Goal: Task Accomplishment & Management: Complete application form

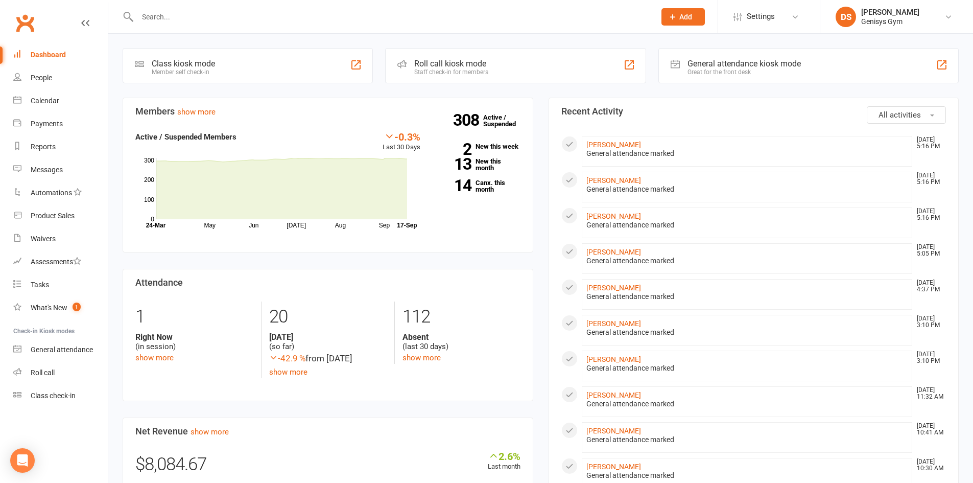
click at [217, 19] on input "text" at bounding box center [391, 17] width 514 height 14
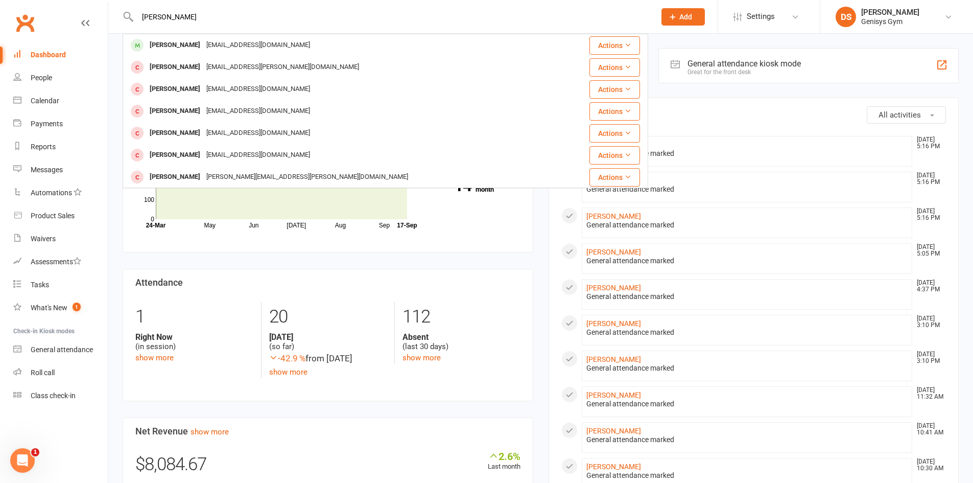
type input "[PERSON_NAME]"
click at [210, 50] on div "staceylee_1970@yahoo.com.au" at bounding box center [258, 45] width 110 height 15
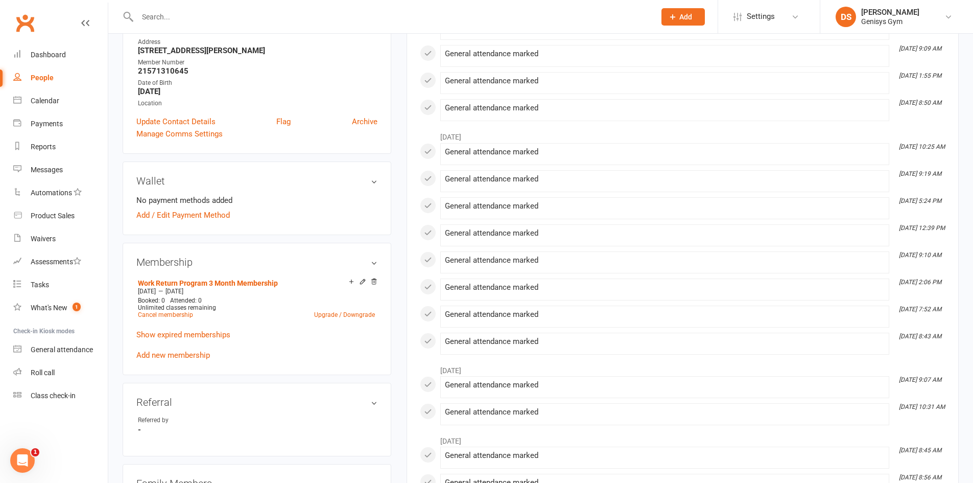
scroll to position [204, 0]
click at [66, 50] on link "Dashboard" at bounding box center [60, 54] width 94 height 23
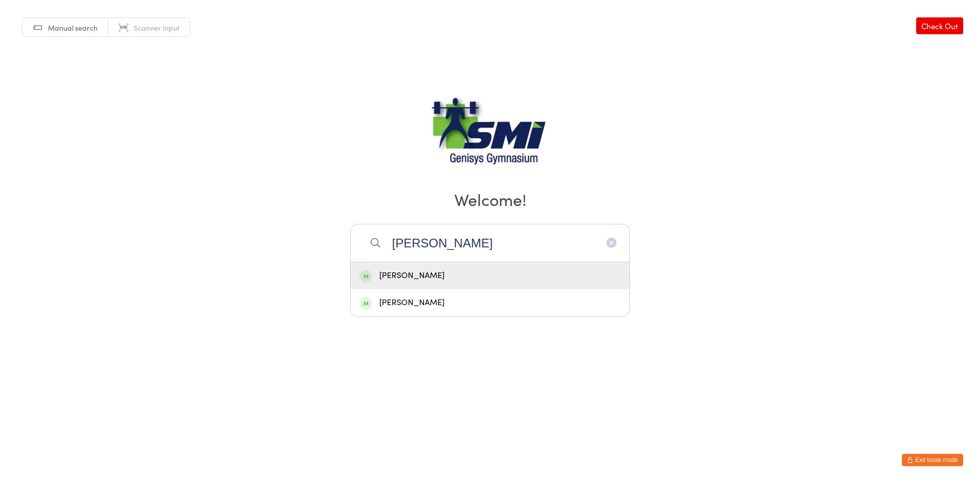
type input "owen"
click at [478, 299] on div "[PERSON_NAME]" at bounding box center [489, 303] width 261 height 14
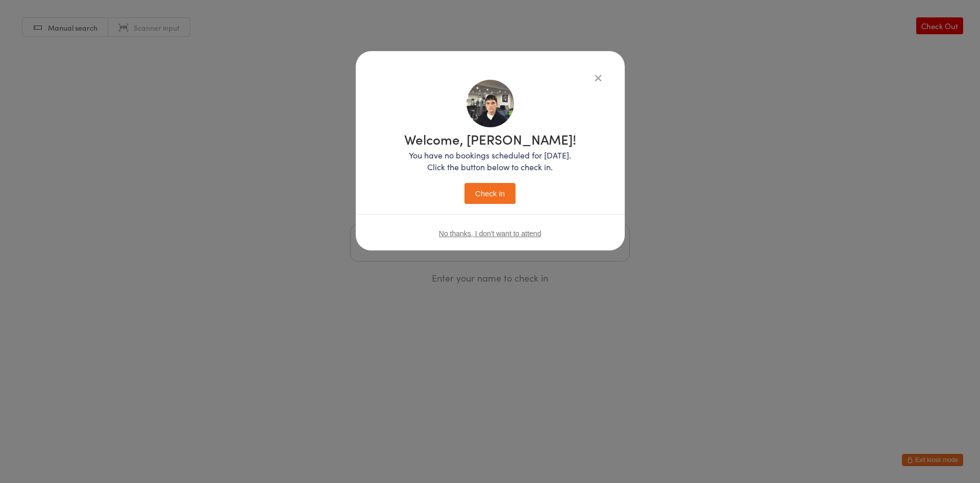
click at [499, 197] on button "Check in" at bounding box center [490, 193] width 51 height 21
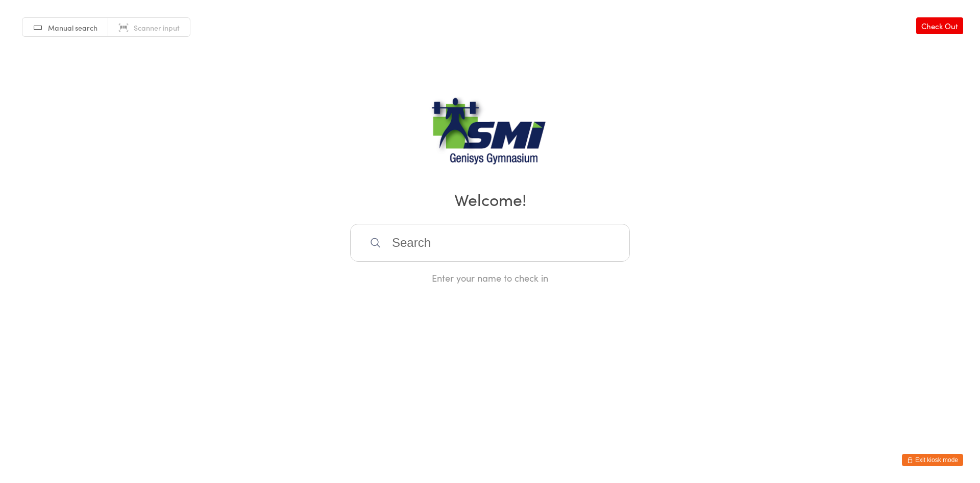
click at [926, 457] on button "Exit kiosk mode" at bounding box center [932, 459] width 61 height 12
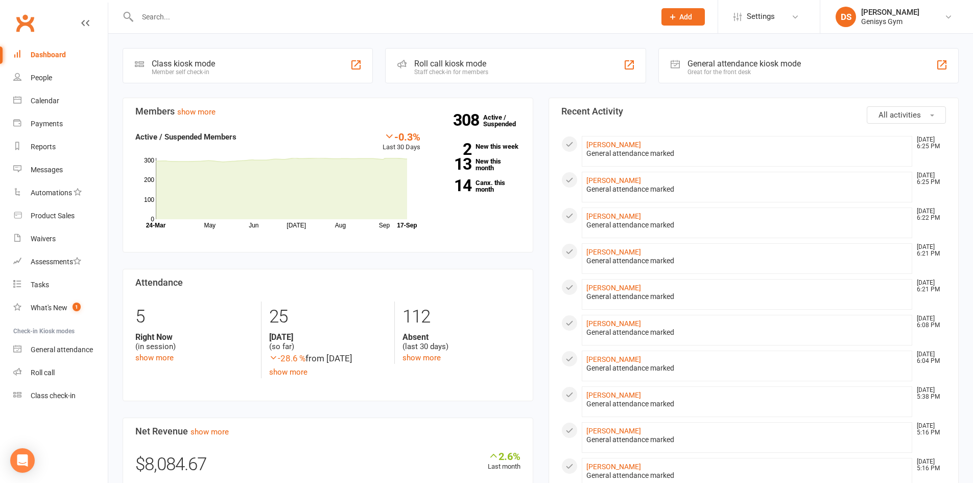
click at [366, 27] on div at bounding box center [385, 16] width 525 height 33
click at [365, 23] on input "text" at bounding box center [391, 17] width 514 height 14
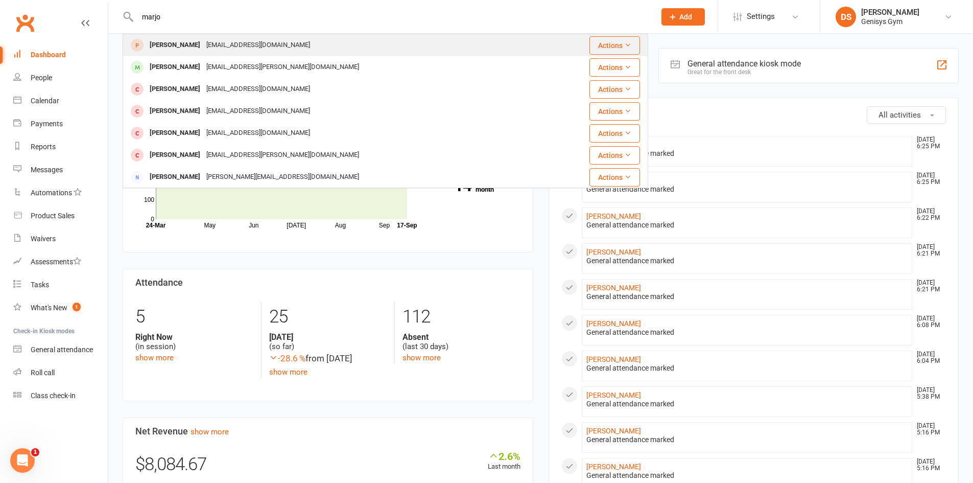
type input "marjo"
click at [295, 45] on div "[EMAIL_ADDRESS][DOMAIN_NAME]" at bounding box center [258, 45] width 110 height 15
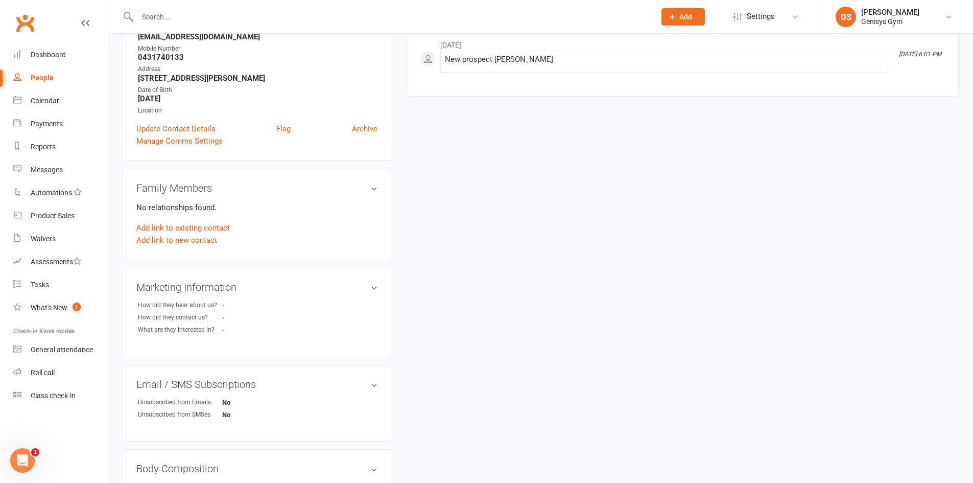
scroll to position [153, 0]
click at [184, 227] on link "Add link to existing contact" at bounding box center [182, 227] width 93 height 12
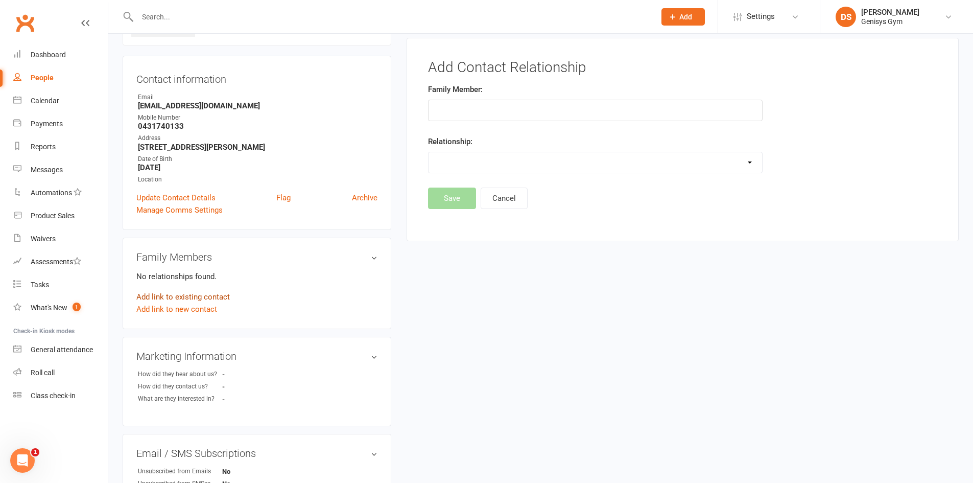
scroll to position [70, 0]
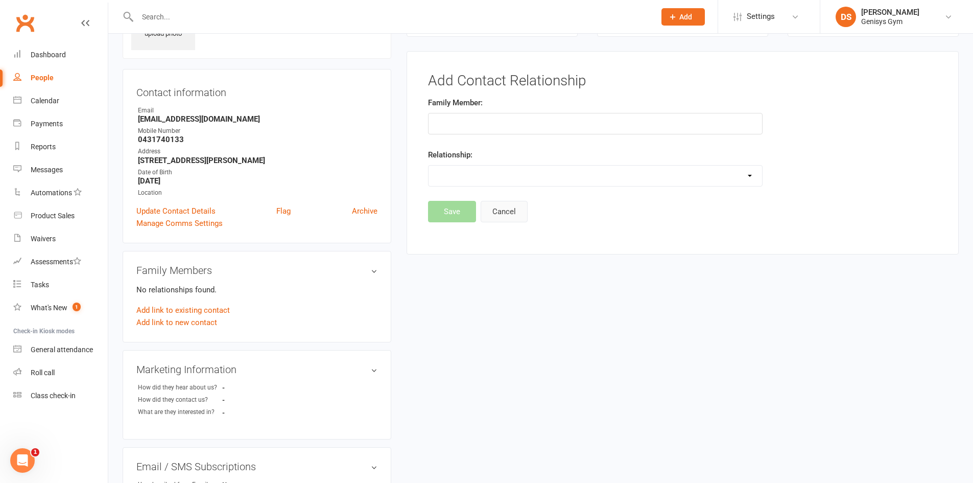
click at [502, 208] on button "Cancel" at bounding box center [504, 211] width 47 height 21
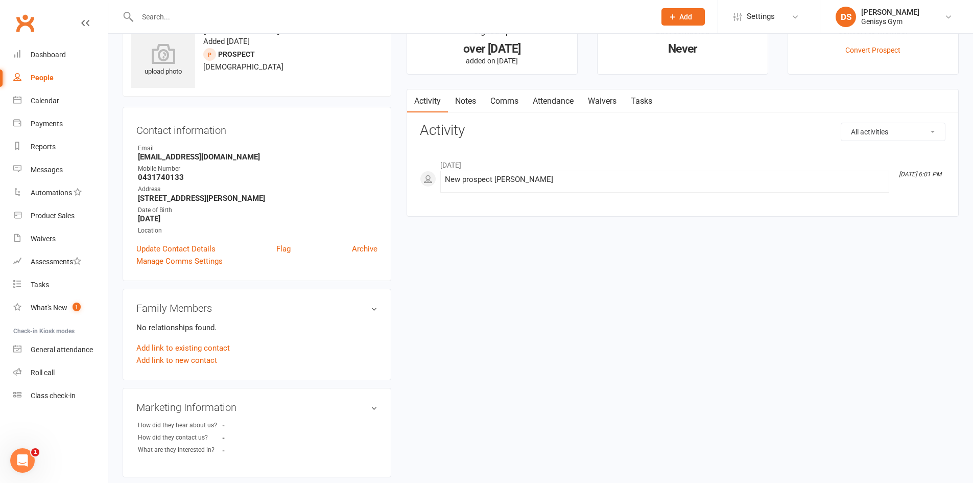
scroll to position [0, 0]
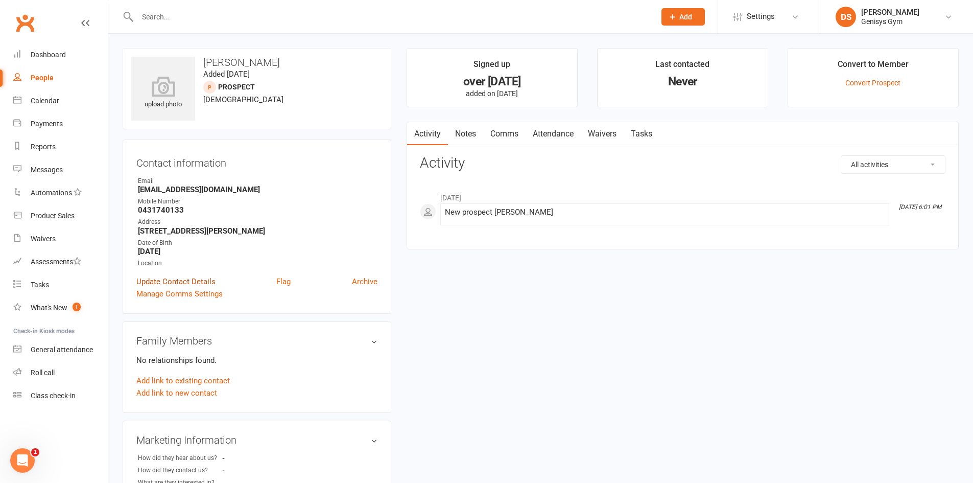
click at [204, 280] on link "Update Contact Details" at bounding box center [175, 281] width 79 height 12
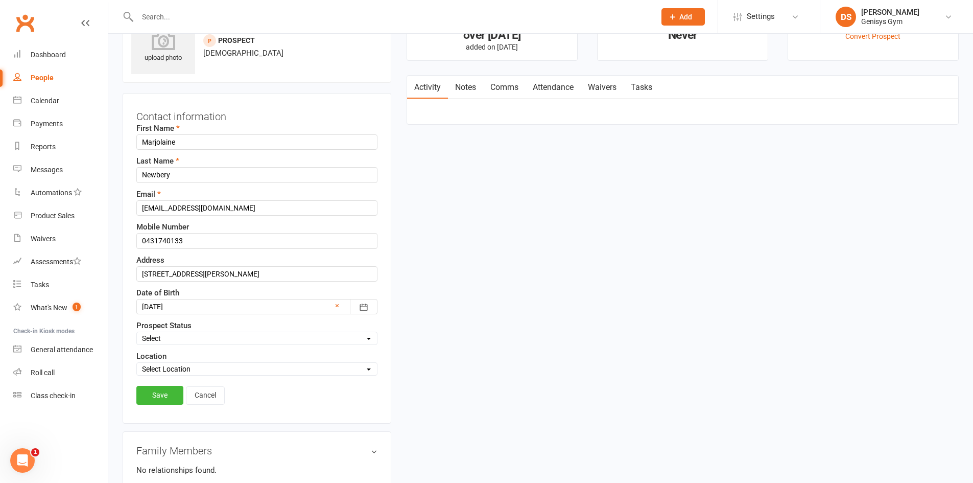
scroll to position [48, 0]
click at [204, 333] on select "Select Initial Contact Follow-up Call Follow-up Email Almost Ready Not Ready No…" at bounding box center [257, 336] width 240 height 11
click at [186, 314] on div "First Name [PERSON_NAME] Last Name Newbery Email [EMAIL_ADDRESS][DOMAIN_NAME] M…" at bounding box center [256, 247] width 241 height 253
click at [211, 401] on link "Cancel" at bounding box center [205, 394] width 39 height 18
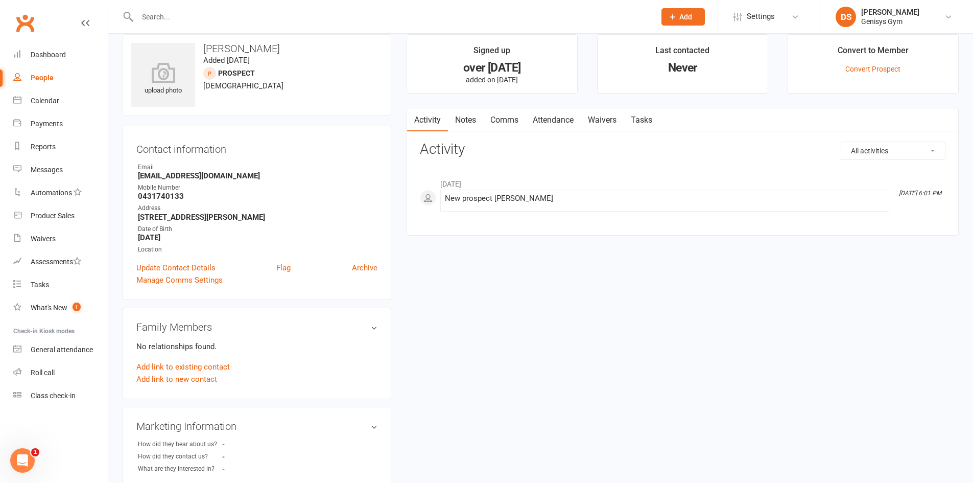
scroll to position [0, 0]
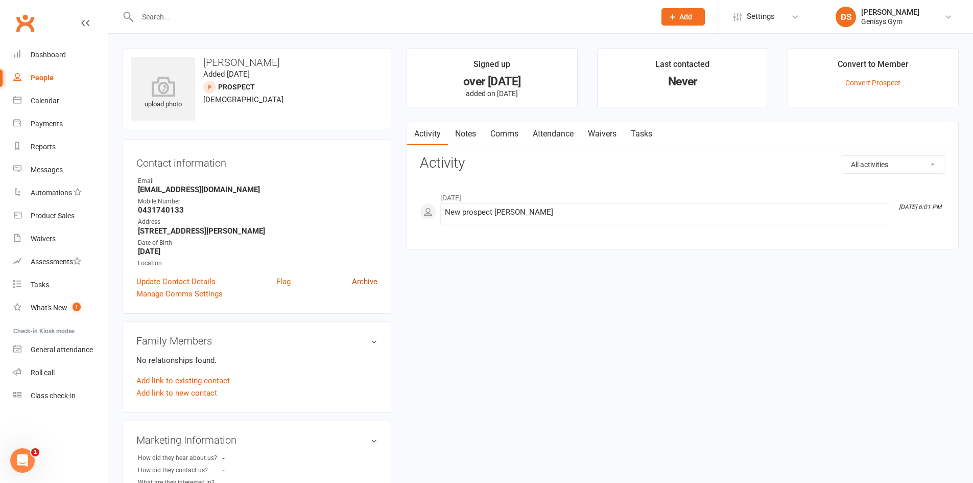
click at [368, 281] on link "Archive" at bounding box center [365, 281] width 26 height 12
click at [57, 53] on div "Dashboard" at bounding box center [48, 55] width 35 height 8
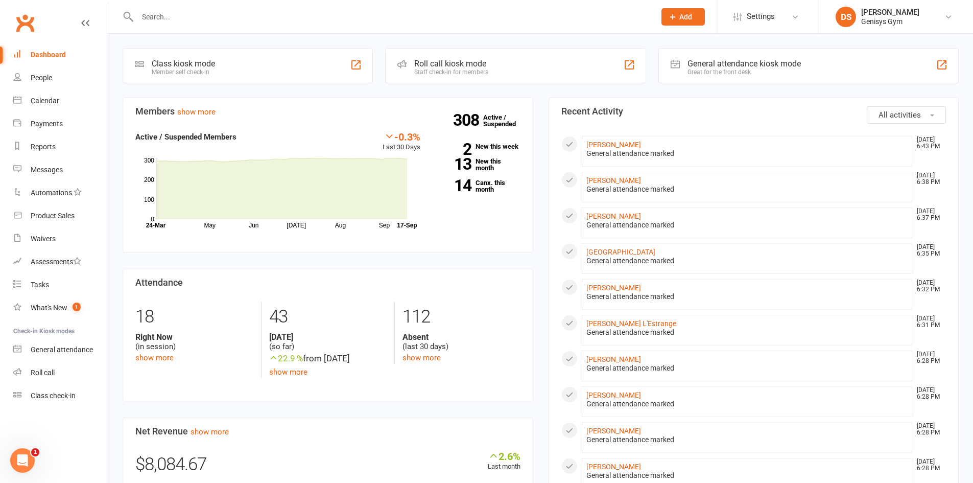
click at [389, 14] on input "text" at bounding box center [391, 17] width 514 height 14
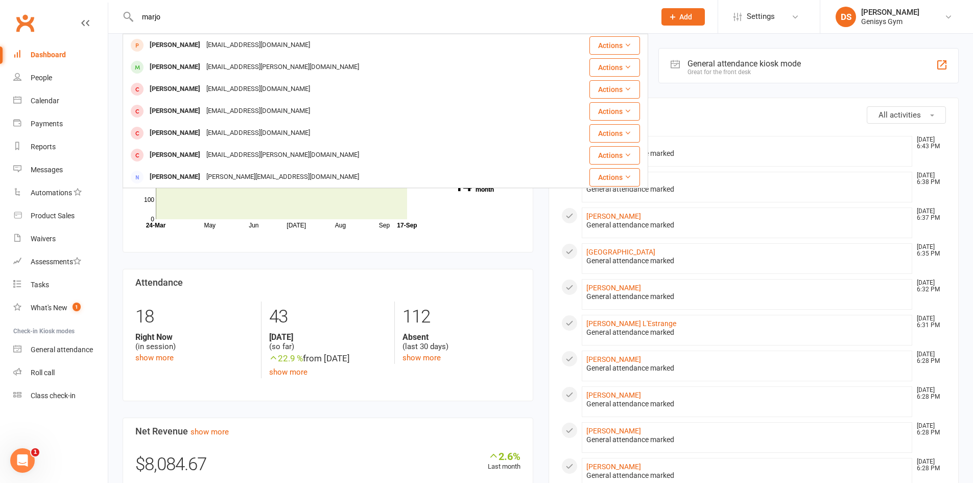
type input "marjo"
click at [683, 15] on span "Add" at bounding box center [685, 17] width 13 height 8
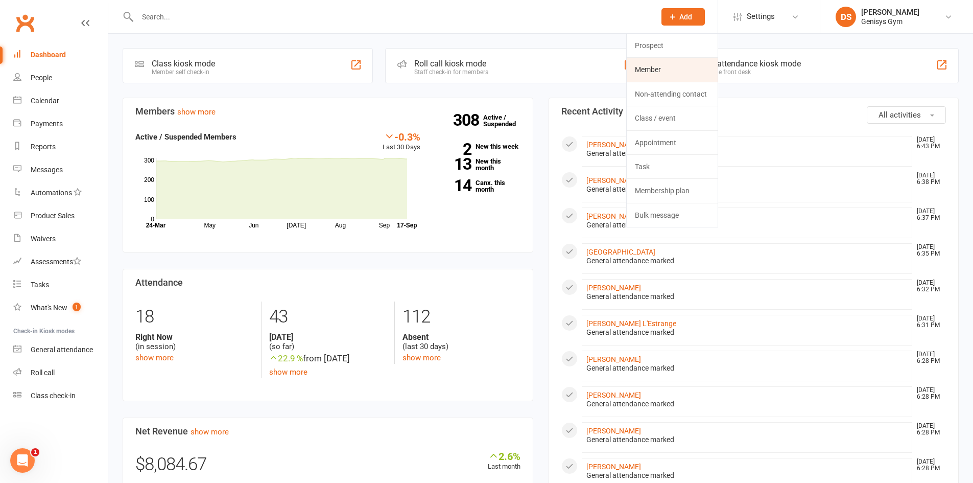
click at [670, 68] on link "Member" at bounding box center [672, 69] width 91 height 23
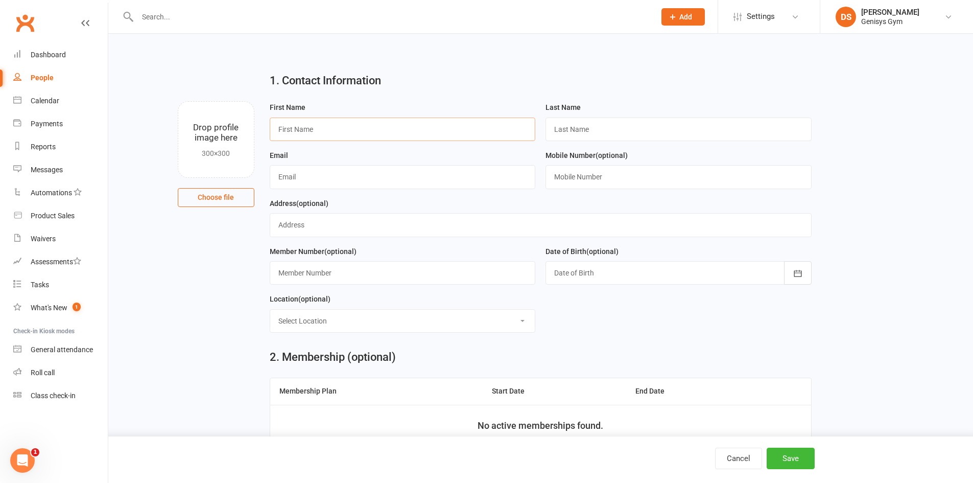
click at [399, 131] on input "text" at bounding box center [403, 128] width 266 height 23
click at [341, 113] on div "First Name [PERSON_NAME]" at bounding box center [403, 121] width 266 height 40
click at [339, 122] on input "Marjo" at bounding box center [403, 128] width 266 height 23
type input "Marjolaine"
click at [575, 129] on input "text" at bounding box center [678, 128] width 266 height 23
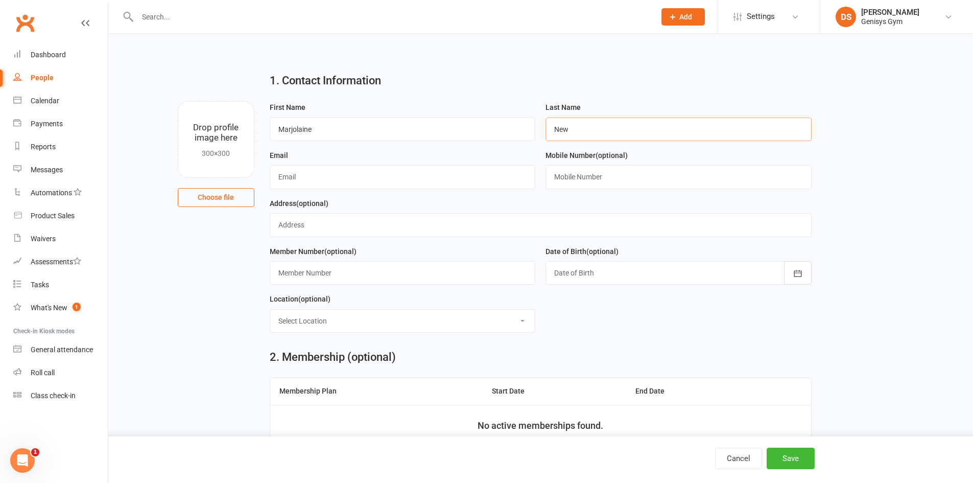
type input "Newbery"
click at [368, 178] on input "text" at bounding box center [403, 176] width 266 height 23
type input "[EMAIL_ADDRESS][DOMAIN_NAME]"
click at [593, 185] on input "text" at bounding box center [678, 176] width 266 height 23
type input "0431 740 133"
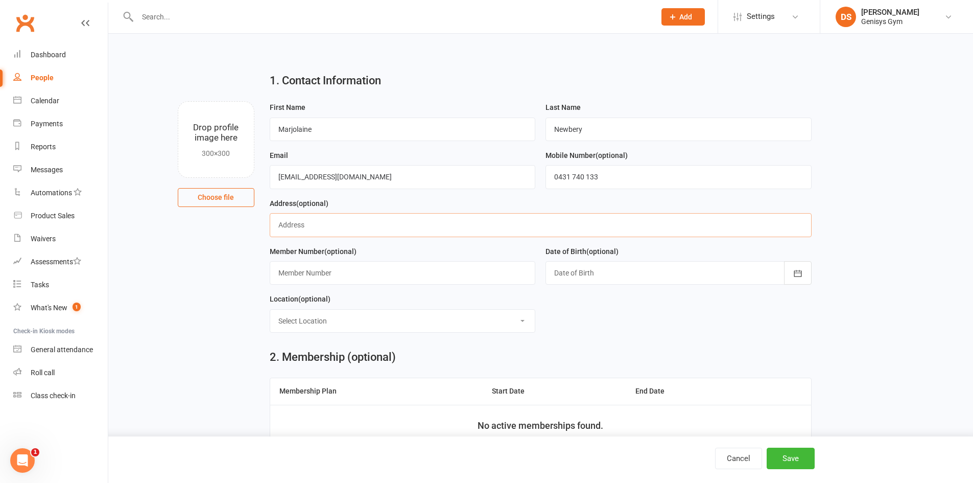
click at [338, 232] on input "text" at bounding box center [541, 224] width 542 height 23
click at [370, 230] on input "[STREET_ADDRESS][PERSON_NAME]" at bounding box center [541, 224] width 542 height 23
type input "[STREET_ADDRESS][PERSON_NAME]"
click at [346, 281] on input "text" at bounding box center [403, 272] width 266 height 23
type input "21571311367"
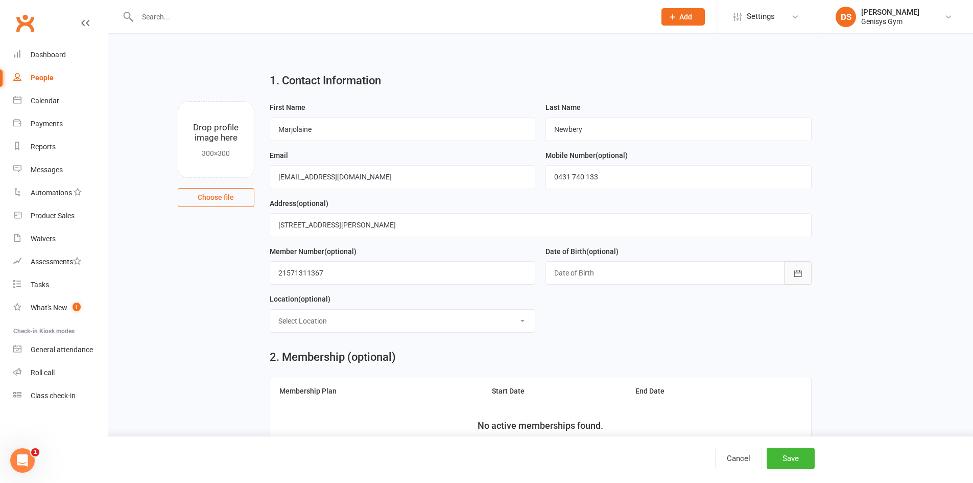
click at [794, 278] on icon "button" at bounding box center [797, 273] width 10 height 10
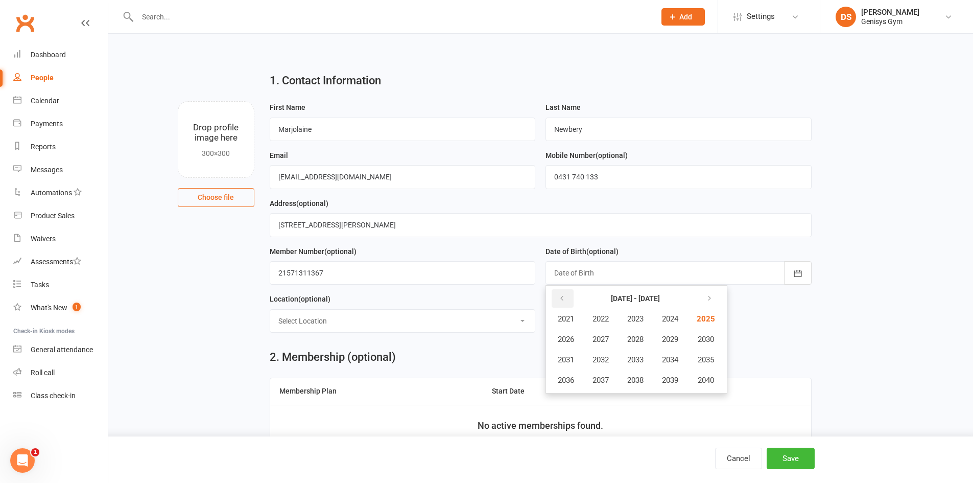
click at [566, 304] on button "button" at bounding box center [562, 298] width 22 height 18
click at [574, 322] on span "2001" at bounding box center [566, 318] width 16 height 9
click at [620, 356] on button "August" at bounding box center [620, 359] width 53 height 19
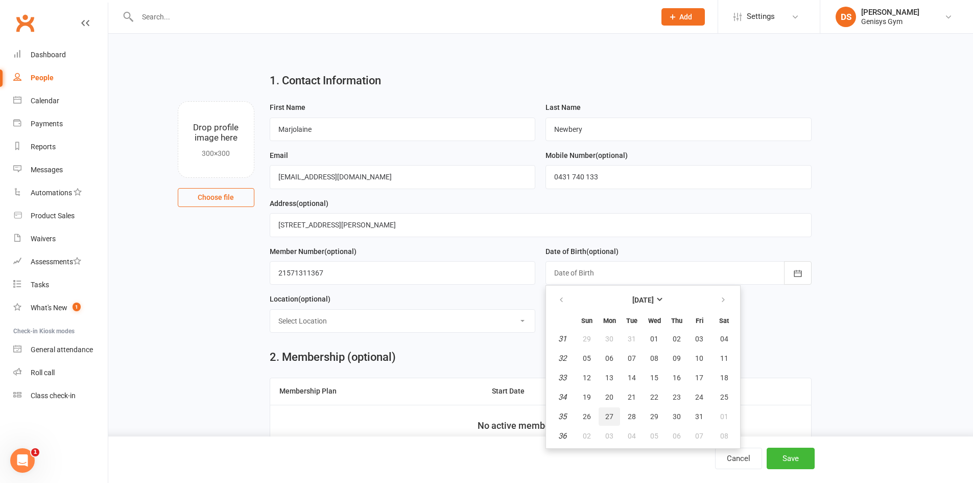
click at [612, 417] on span "27" at bounding box center [609, 416] width 8 height 8
type input "[DATE]"
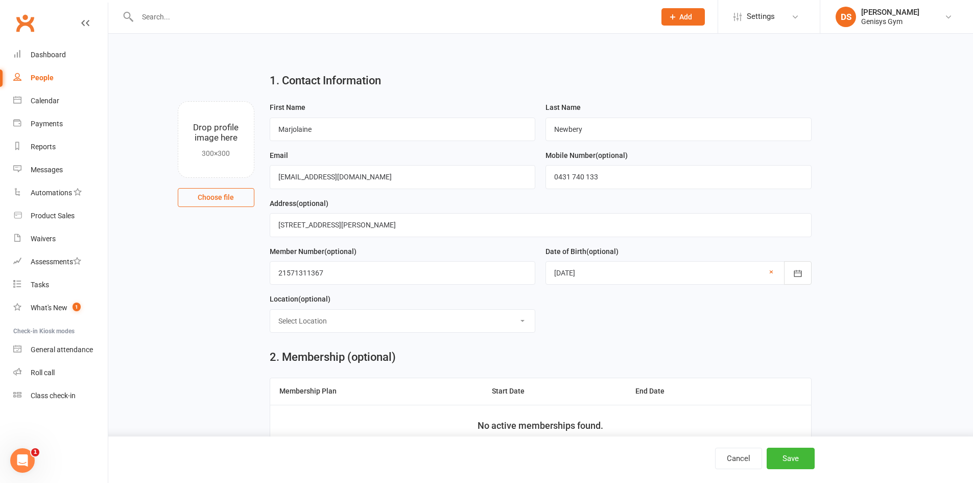
scroll to position [204, 0]
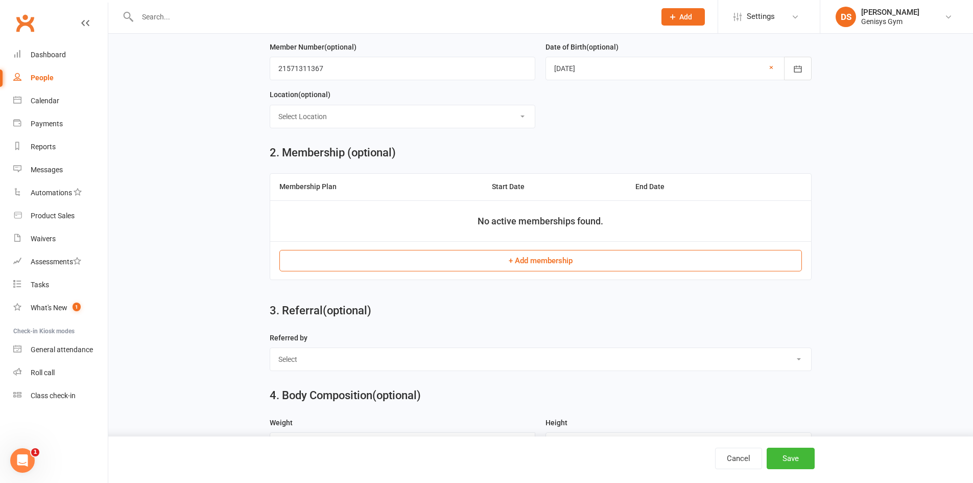
click at [509, 266] on button "+ Add membership" at bounding box center [540, 260] width 522 height 21
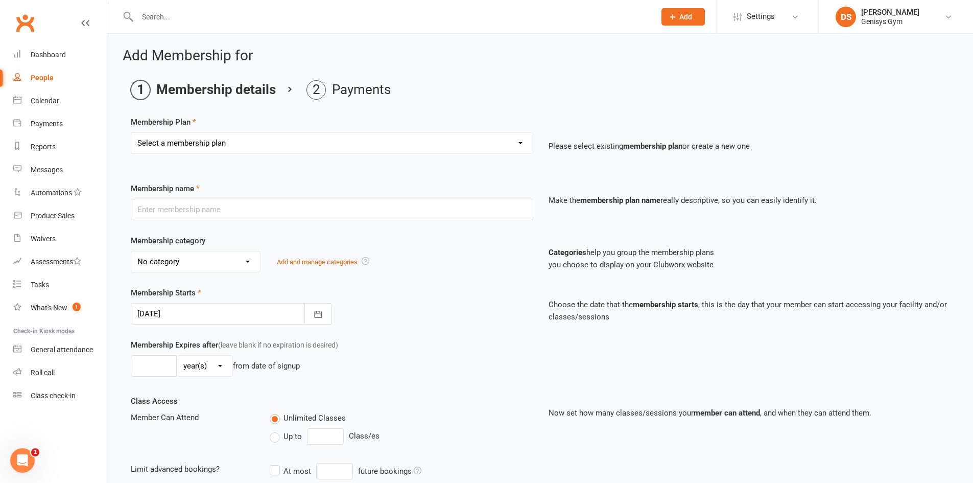
click at [294, 129] on div "Membership Plan Select a membership plan Create new Membership Plan 12 Month Me…" at bounding box center [541, 142] width 820 height 52
click at [295, 138] on select "Select a membership plan Create new Membership Plan 12 Month Membership Christm…" at bounding box center [331, 143] width 401 height 20
select select "33"
click at [131, 133] on select "Select a membership plan Create new Membership Plan 12 Month Membership Christm…" at bounding box center [331, 143] width 401 height 20
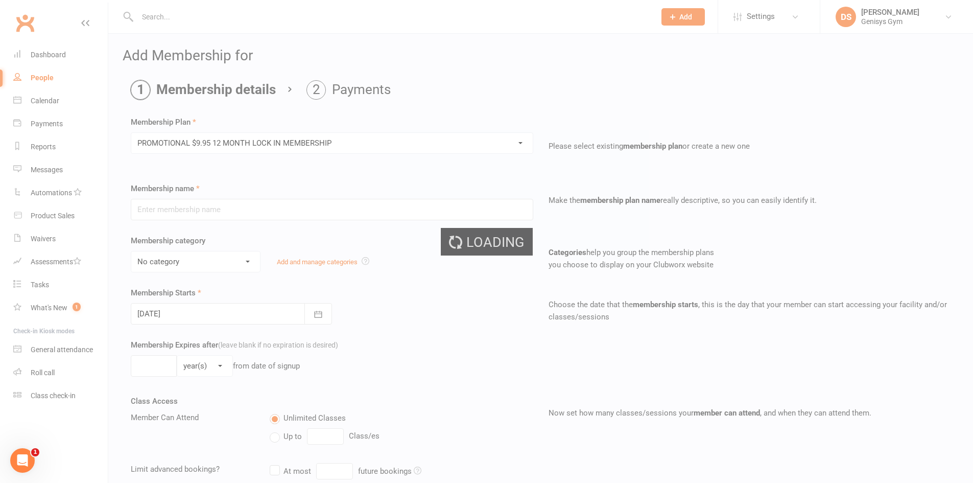
type input "PROMOTIONAL $9.95 12 MONTH LOCK IN MEMBERSHIP"
select select "1"
type input "1"
type input "0"
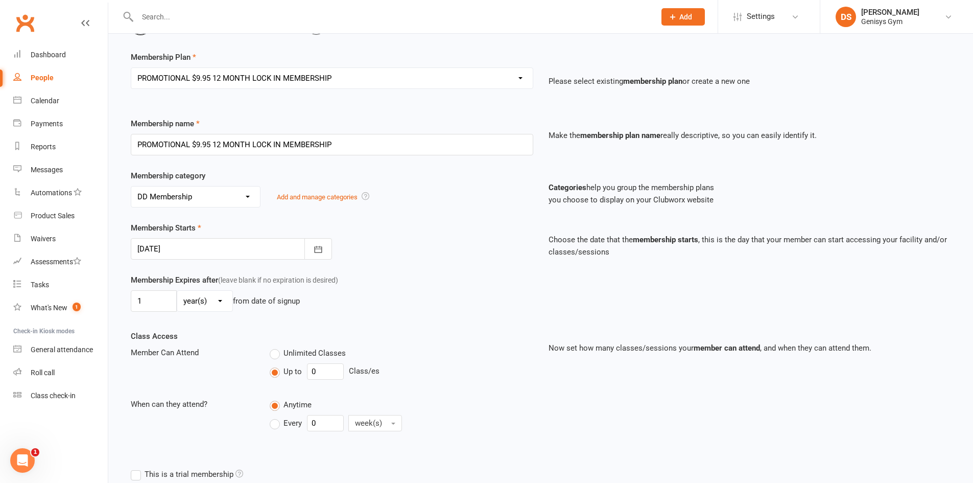
scroll to position [154, 0]
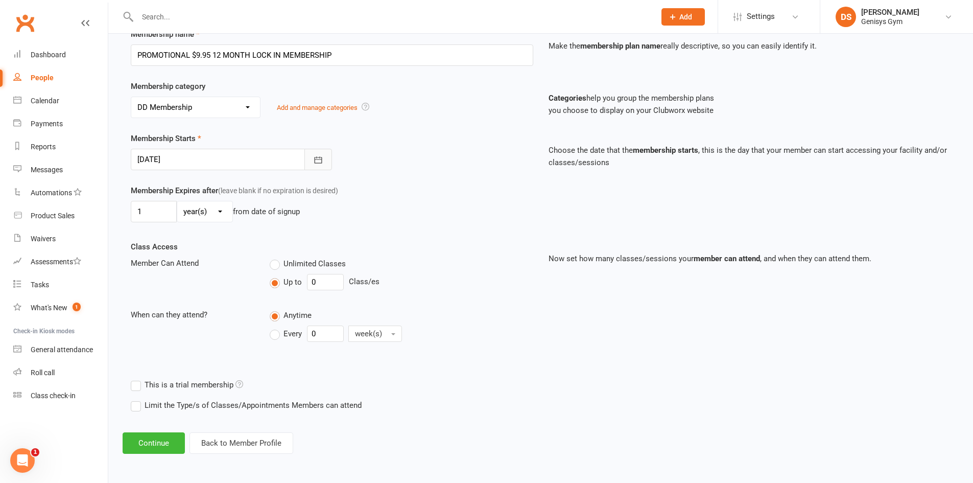
click at [314, 158] on icon "button" at bounding box center [318, 160] width 10 height 10
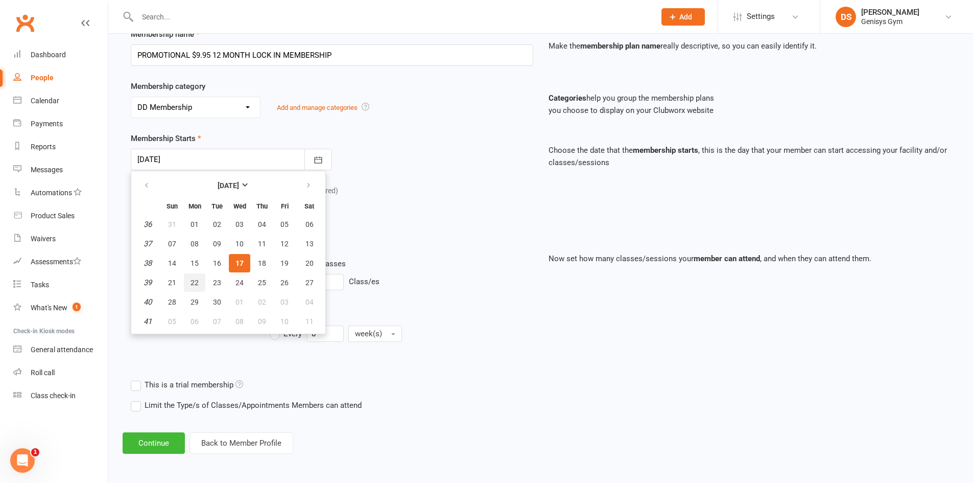
click at [188, 282] on button "22" at bounding box center [194, 282] width 21 height 18
type input "[DATE]"
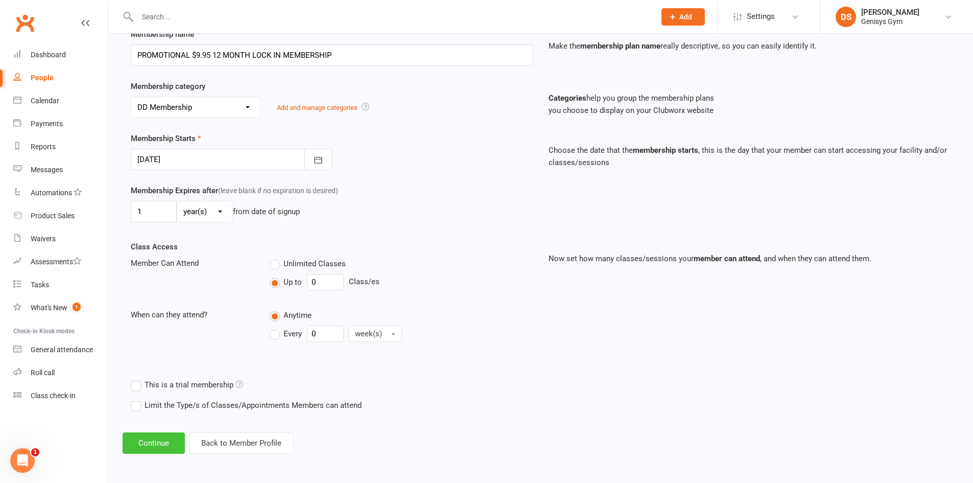
click at [174, 437] on button "Continue" at bounding box center [154, 442] width 62 height 21
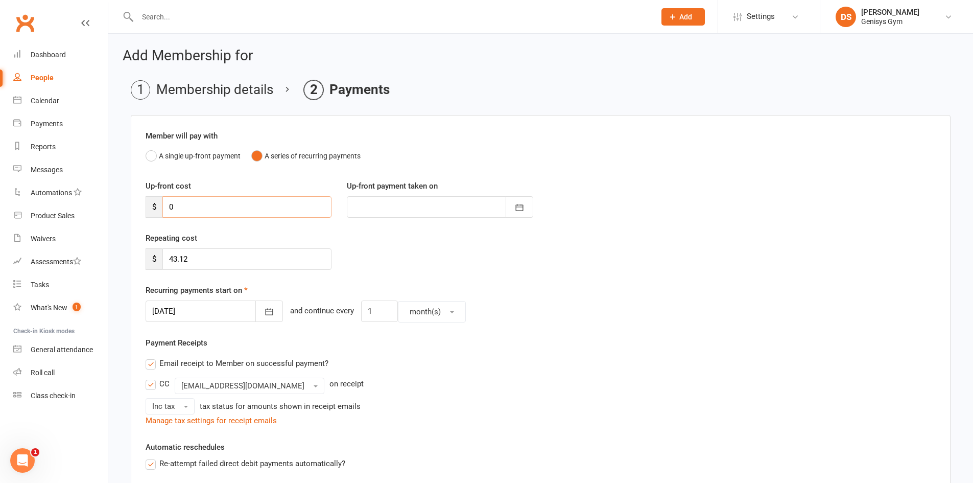
click at [198, 205] on input "0" at bounding box center [246, 206] width 169 height 21
type input "1"
type input "[DATE]"
type input "12.75"
click at [262, 312] on button "button" at bounding box center [269, 310] width 28 height 21
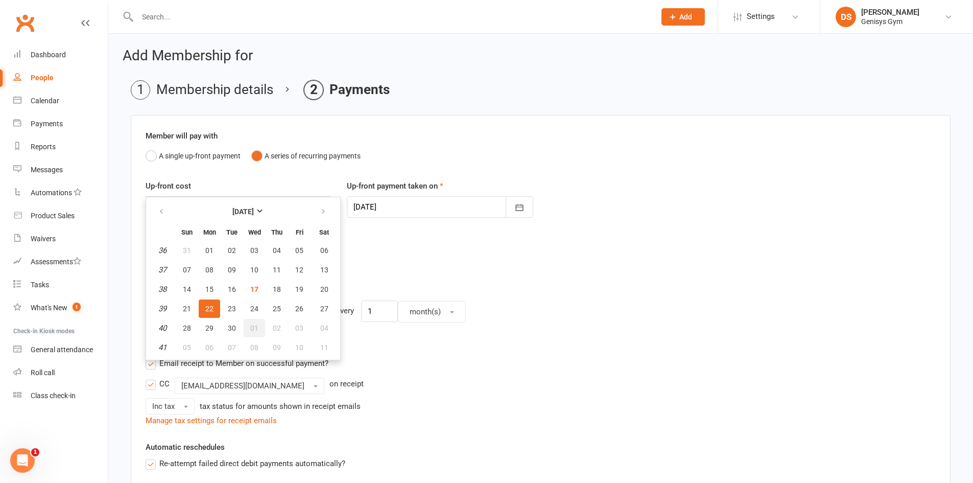
click at [255, 329] on span "01" at bounding box center [254, 328] width 8 height 8
type input "[DATE]"
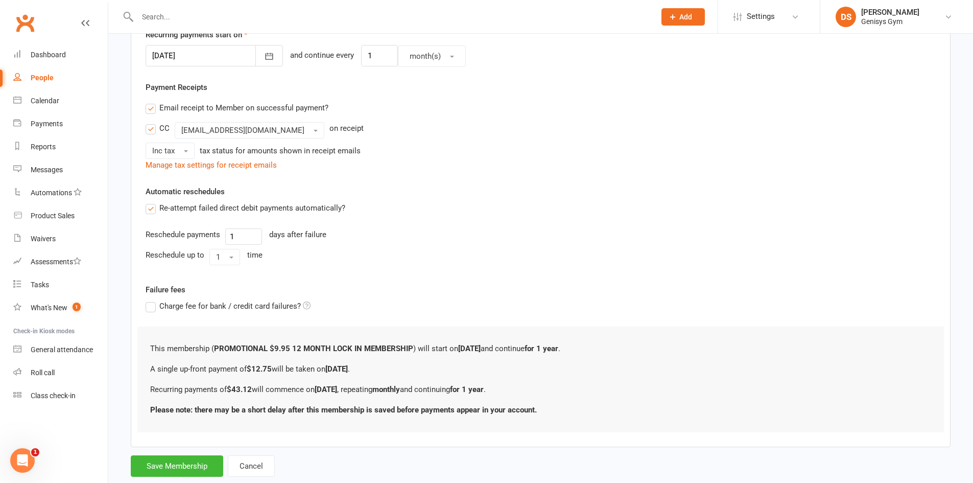
scroll to position [280, 0]
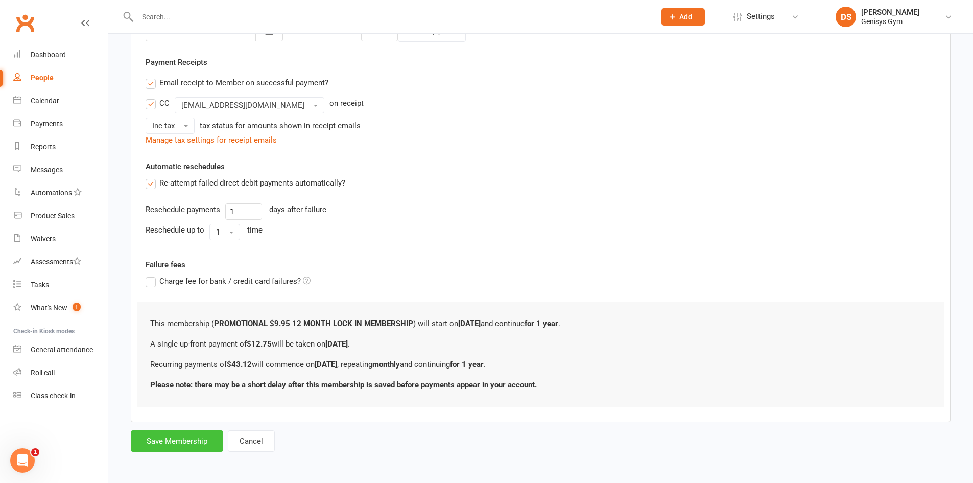
click at [188, 433] on button "Save Membership" at bounding box center [177, 440] width 92 height 21
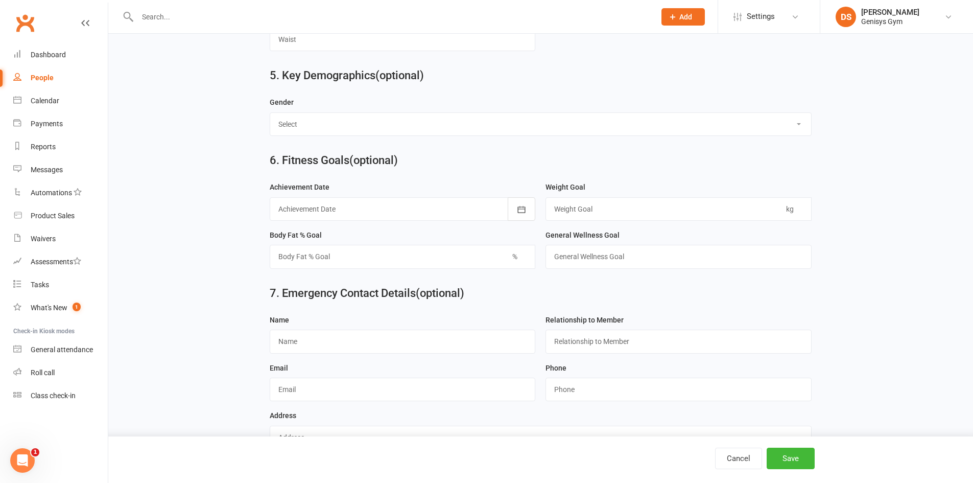
scroll to position [752, 0]
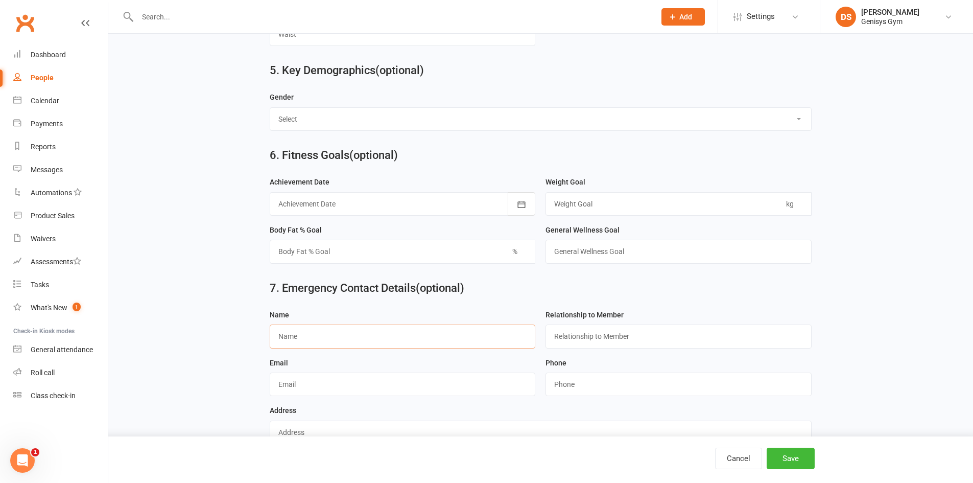
click at [324, 340] on input "text" at bounding box center [403, 335] width 266 height 23
type input "[PERSON_NAME]"
type input "Motrher"
type input "0414797662"
click at [790, 456] on button "Save" at bounding box center [790, 457] width 48 height 21
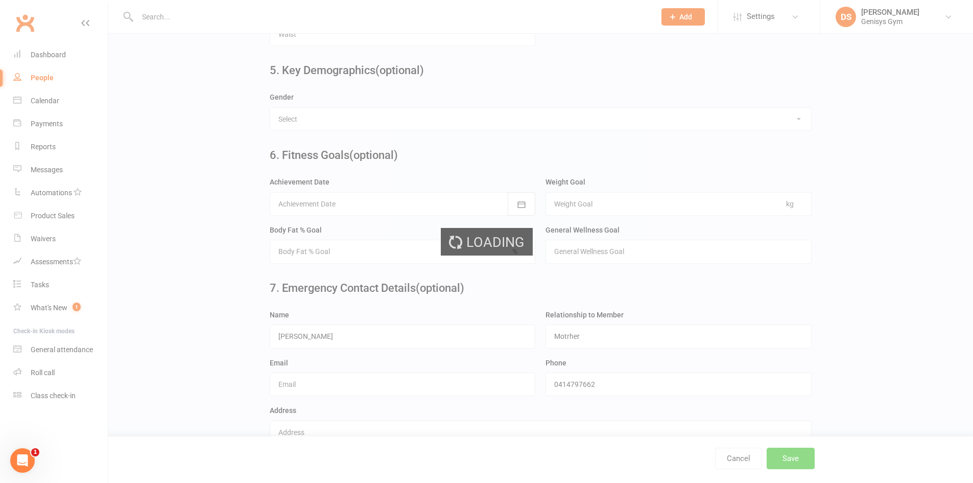
scroll to position [0, 0]
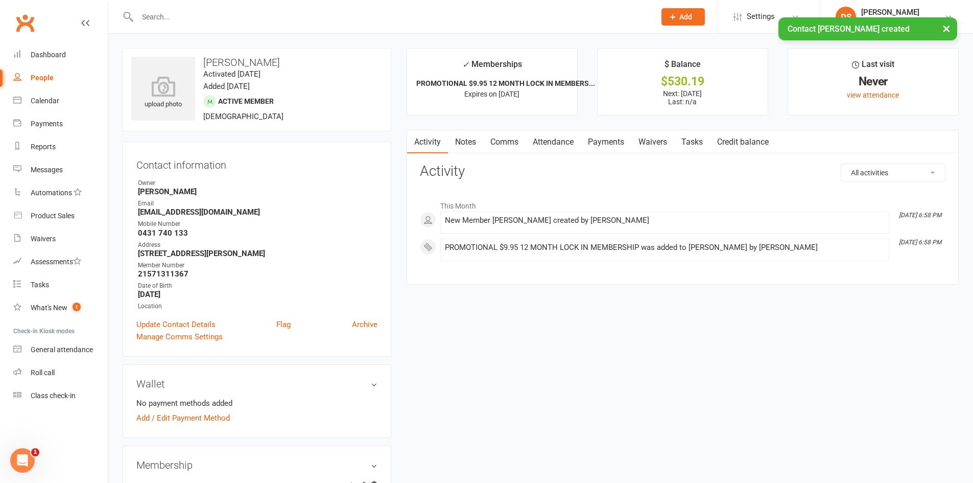
click at [606, 139] on link "Payments" at bounding box center [606, 141] width 51 height 23
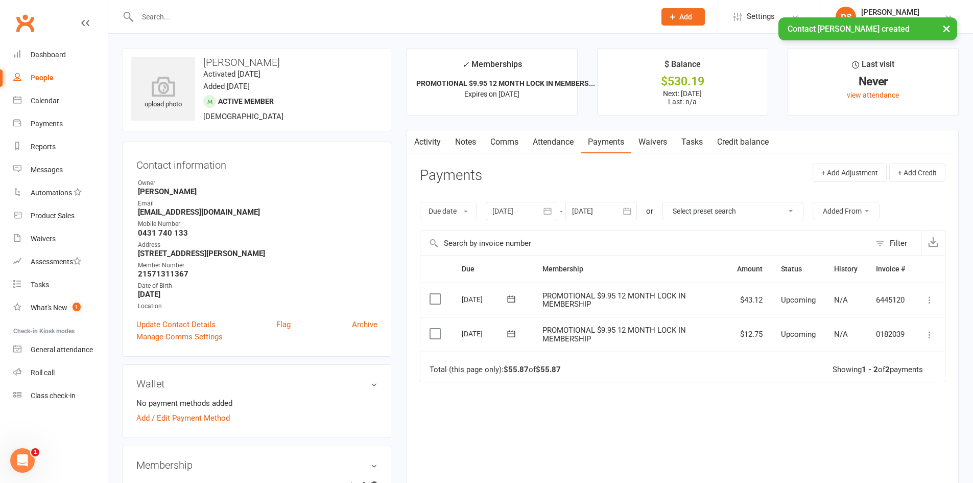
click at [930, 333] on icon at bounding box center [929, 334] width 10 height 10
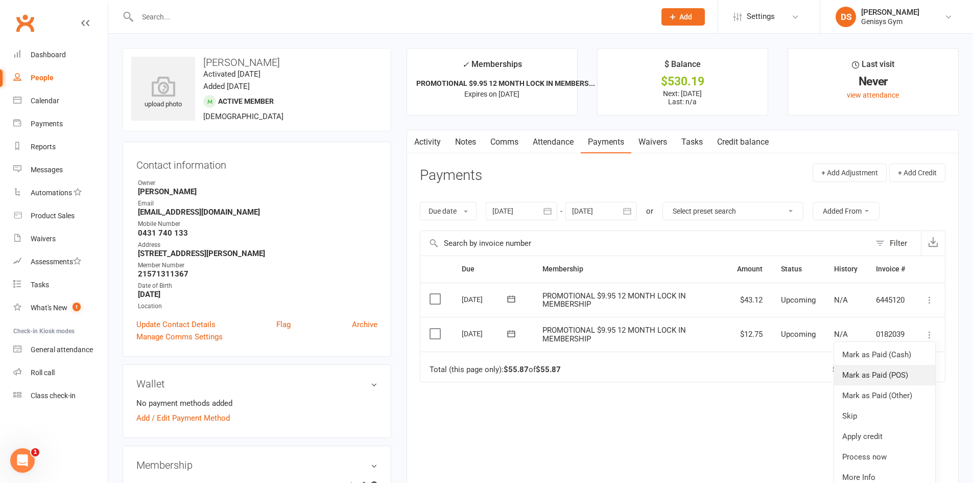
click at [889, 380] on link "Mark as Paid (POS)" at bounding box center [884, 375] width 101 height 20
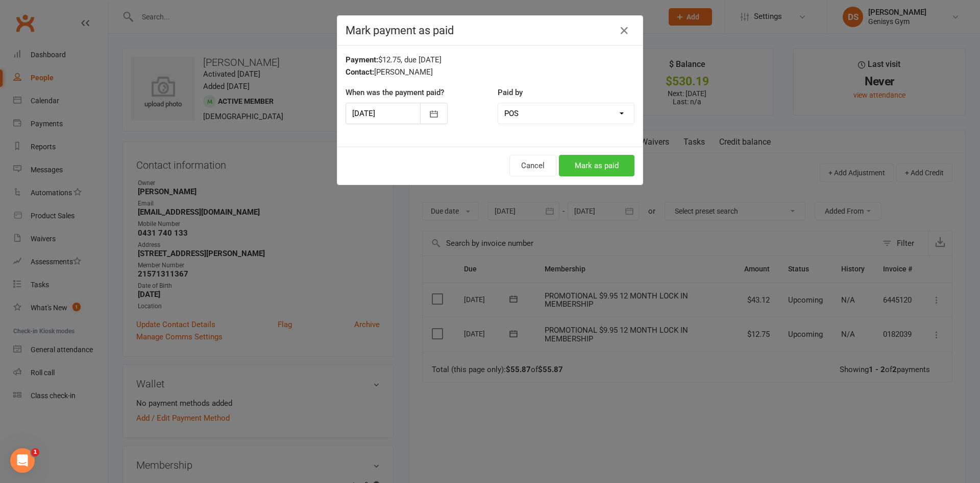
click at [600, 160] on button "Mark as paid" at bounding box center [597, 165] width 76 height 21
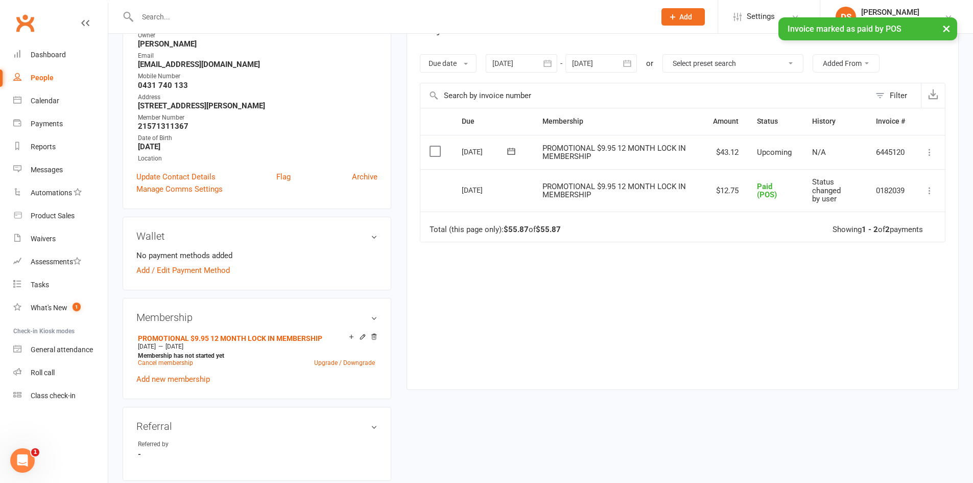
scroll to position [153, 0]
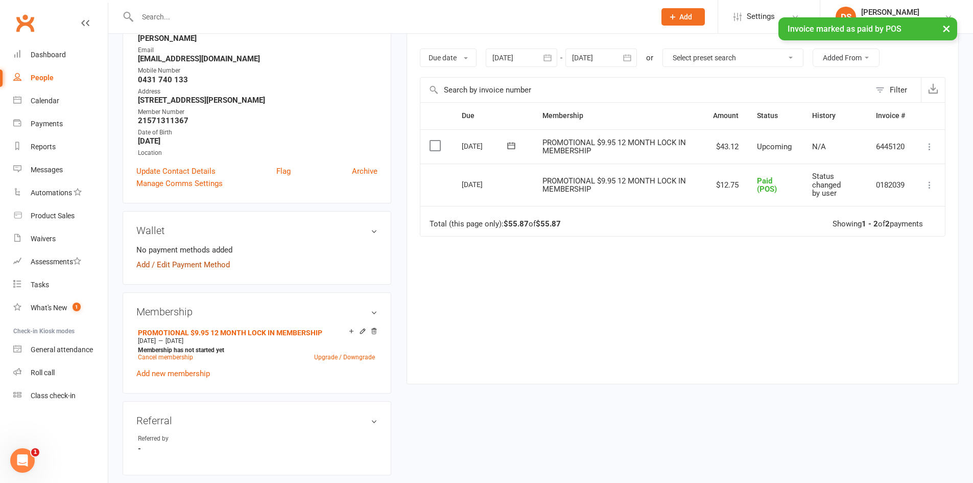
click at [203, 266] on link "Add / Edit Payment Method" at bounding box center [182, 264] width 93 height 12
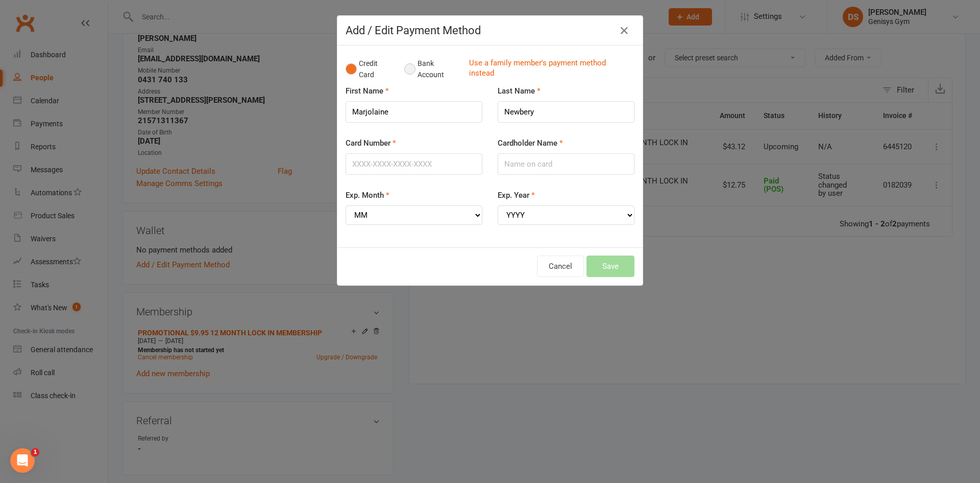
click at [414, 66] on button "Bank Account" at bounding box center [432, 69] width 57 height 31
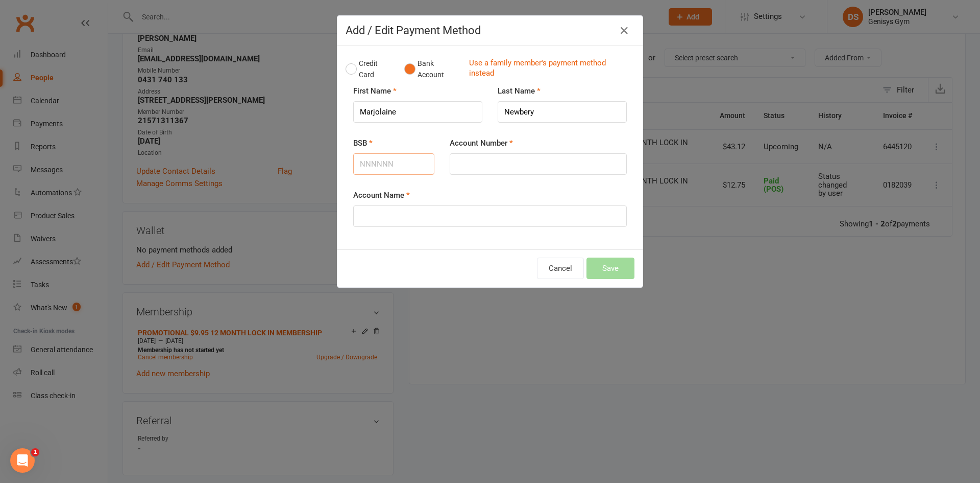
click at [388, 168] on input "BSB" at bounding box center [393, 163] width 81 height 21
type input "677135"
click at [477, 172] on input "Account Number" at bounding box center [538, 163] width 177 height 21
type input "7"
type input "677135"
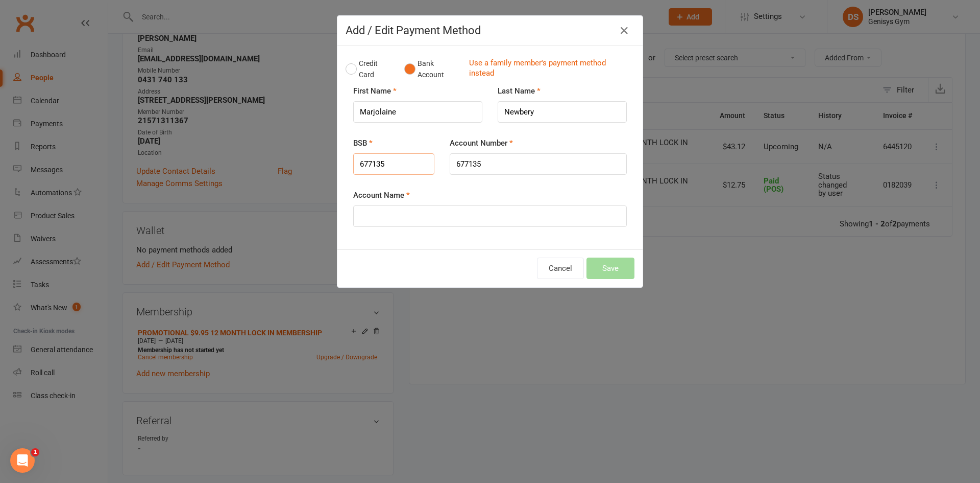
click at [399, 169] on input "677135" at bounding box center [393, 163] width 81 height 21
drag, startPoint x: 399, startPoint y: 169, endPoint x: 351, endPoint y: 166, distance: 48.1
click at [353, 166] on input "677135" at bounding box center [393, 163] width 81 height 21
click at [419, 217] on input "Account Name" at bounding box center [490, 215] width 274 height 21
drag, startPoint x: 395, startPoint y: 169, endPoint x: 319, endPoint y: 162, distance: 75.9
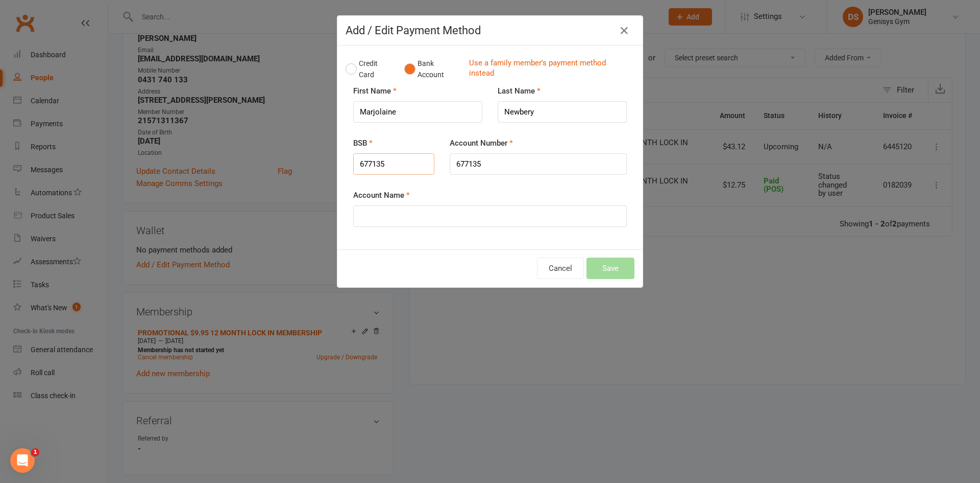
click at [321, 162] on div "Add / Edit Payment Method Credit Card Bank Account Use a family member's paymen…" at bounding box center [490, 241] width 980 height 483
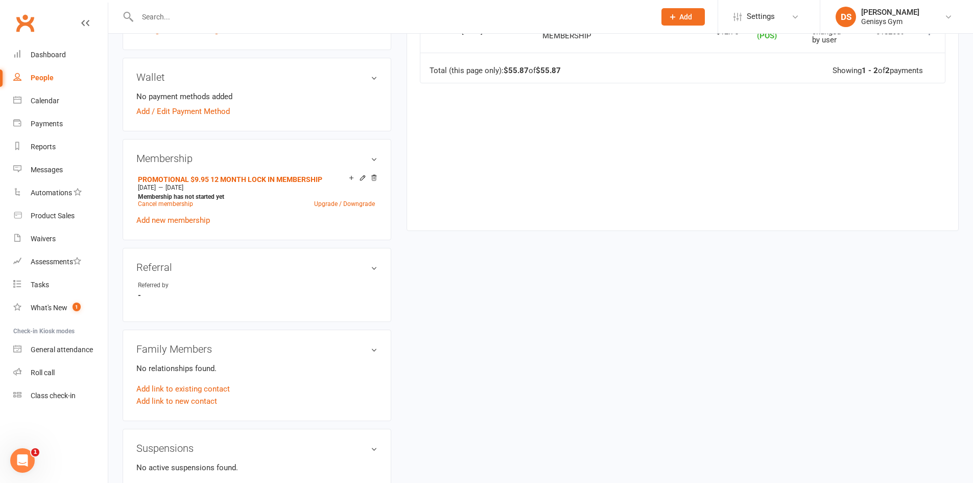
click at [466, 340] on div "upload photo [PERSON_NAME] Activated [DATE] Added [DATE] Active member [DEMOGRA…" at bounding box center [540, 303] width 851 height 1123
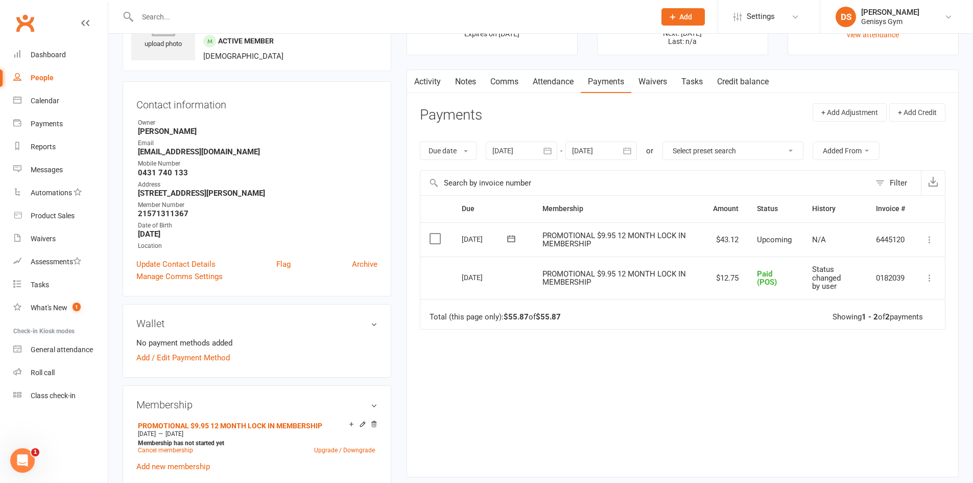
scroll to position [51, 0]
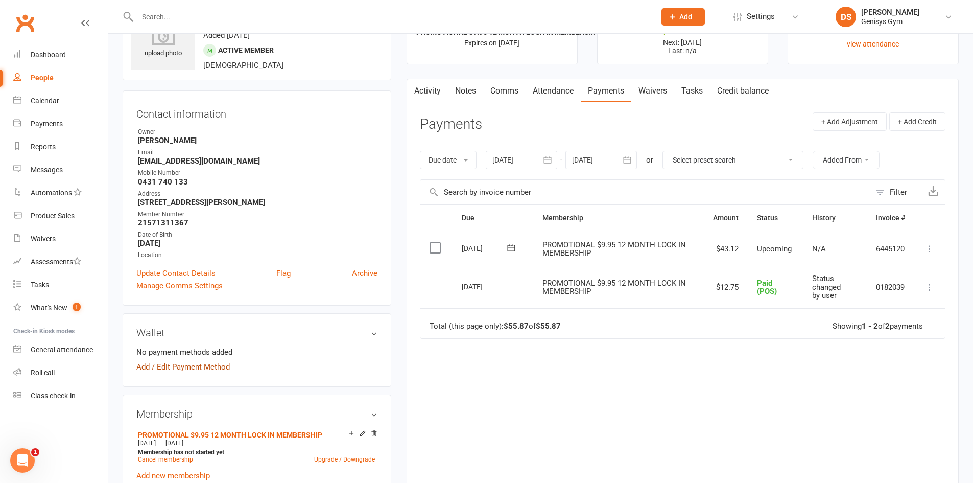
click at [174, 367] on link "Add / Edit Payment Method" at bounding box center [182, 367] width 93 height 12
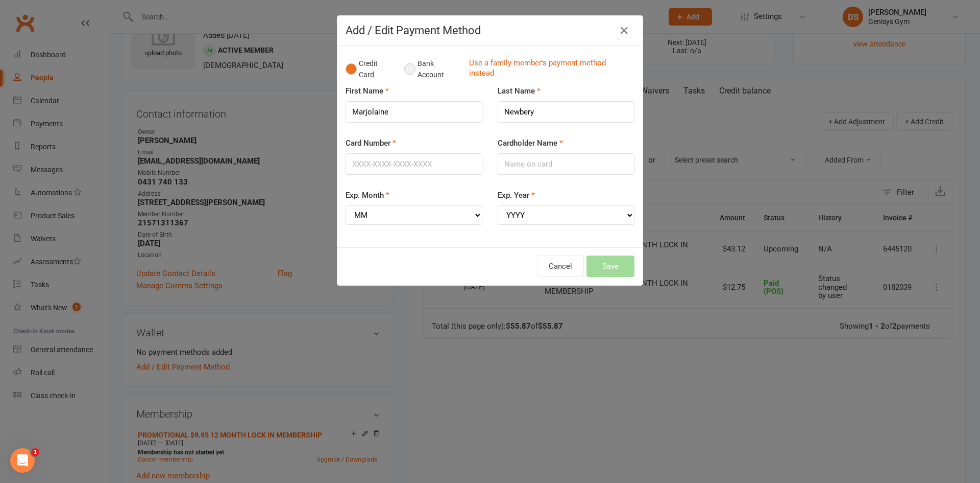
click at [406, 69] on button "Bank Account" at bounding box center [432, 69] width 57 height 31
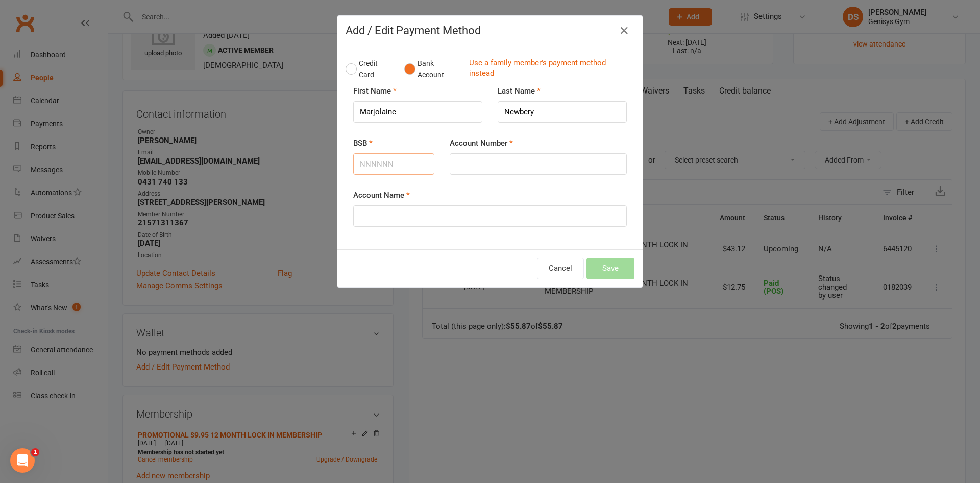
click at [403, 159] on input "BSB" at bounding box center [393, 163] width 81 height 21
type input "732151"
click at [485, 173] on input "Account Number" at bounding box center [538, 163] width 177 height 21
type input "677135"
click at [410, 220] on input "Account Name" at bounding box center [490, 215] width 274 height 21
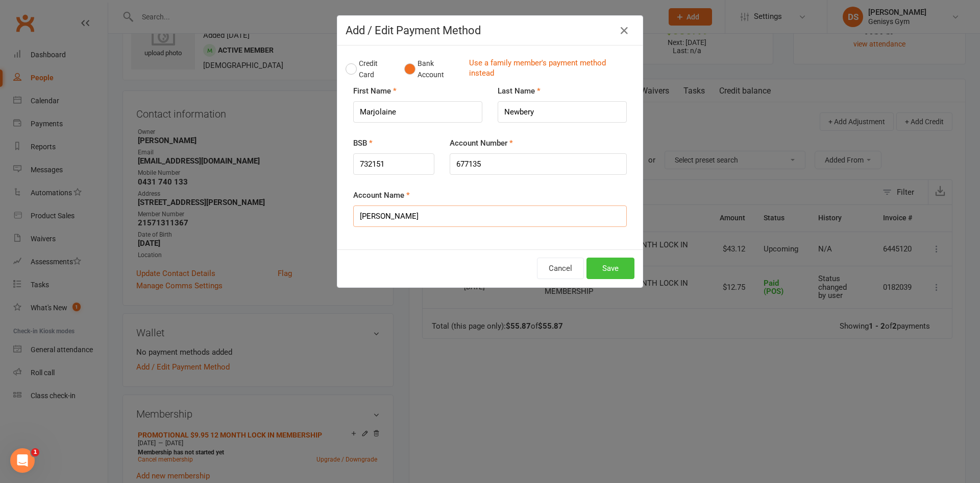
type input "[PERSON_NAME]"
click at [614, 272] on button "Save" at bounding box center [611, 267] width 48 height 21
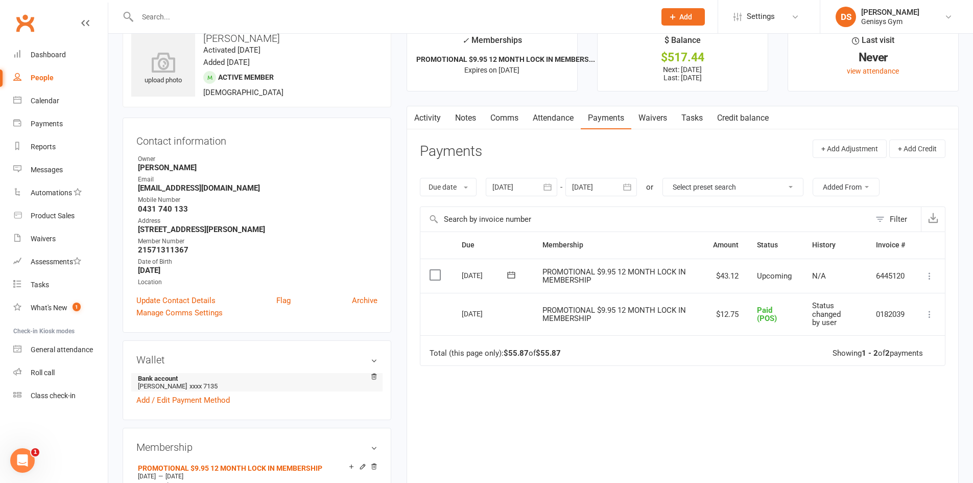
scroll to position [0, 0]
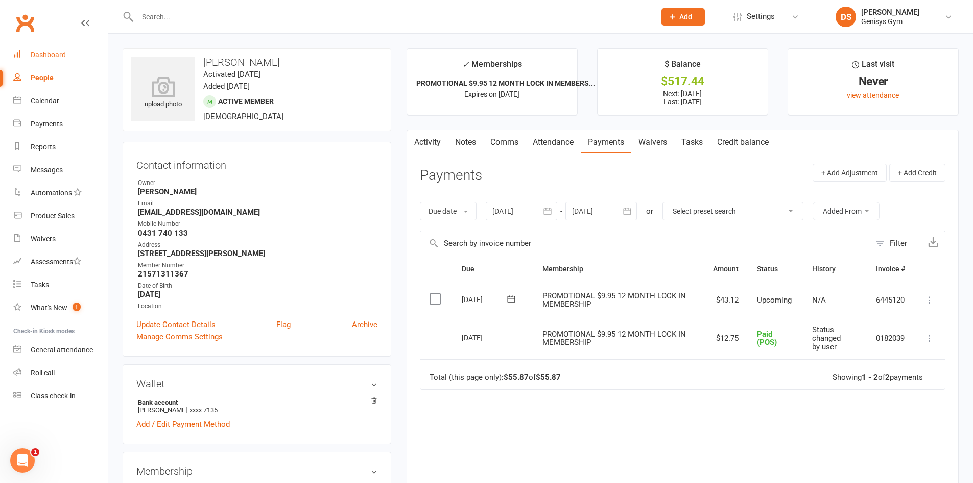
click at [54, 51] on div "Dashboard" at bounding box center [48, 55] width 35 height 8
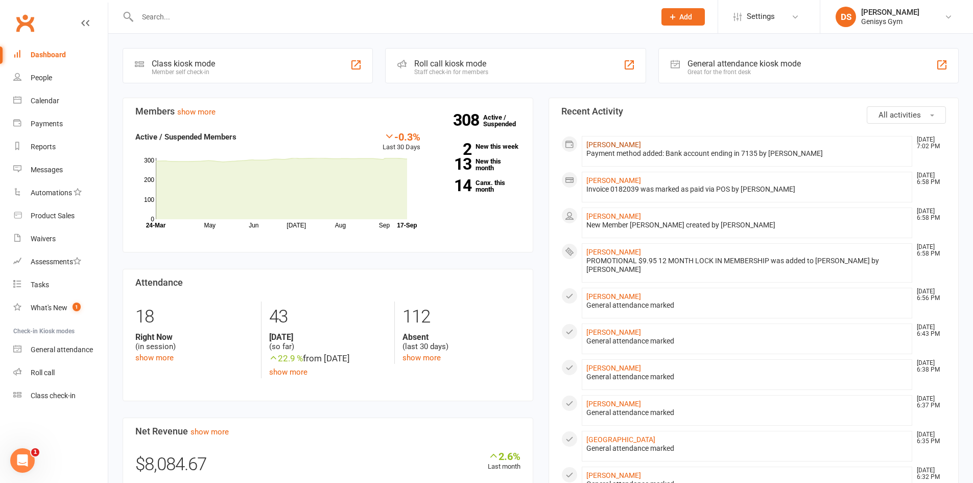
click at [609, 142] on link "[PERSON_NAME]" at bounding box center [613, 144] width 55 height 8
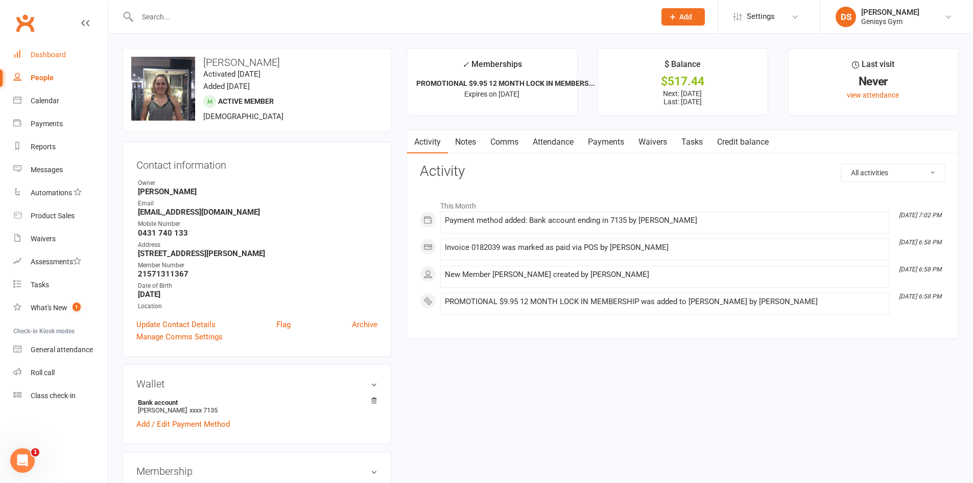
click at [38, 57] on div "Dashboard" at bounding box center [48, 55] width 35 height 8
